Goal: Task Accomplishment & Management: Manage account settings

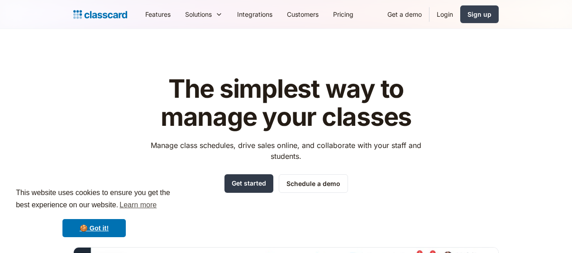
click at [247, 185] on link "Get started" at bounding box center [248, 183] width 49 height 19
click at [474, 17] on div "Sign up" at bounding box center [479, 13] width 24 height 9
click at [442, 11] on link "Login" at bounding box center [444, 14] width 31 height 20
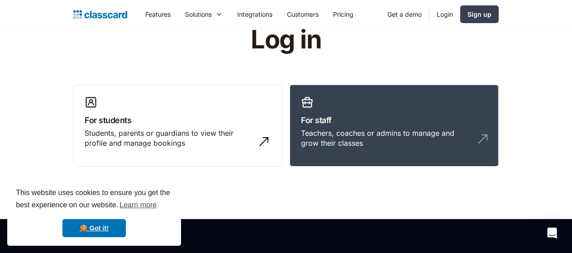
scroll to position [90, 0]
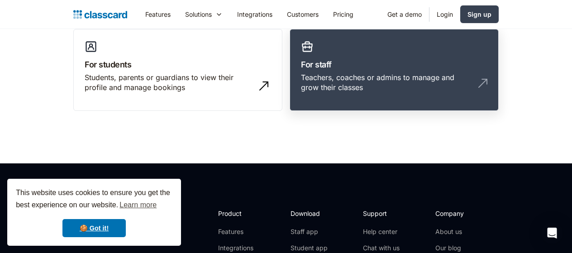
click at [374, 88] on div "Teachers, coaches or admins to manage and grow their classes" at bounding box center [385, 82] width 168 height 20
